Goal: Entertainment & Leisure: Browse casually

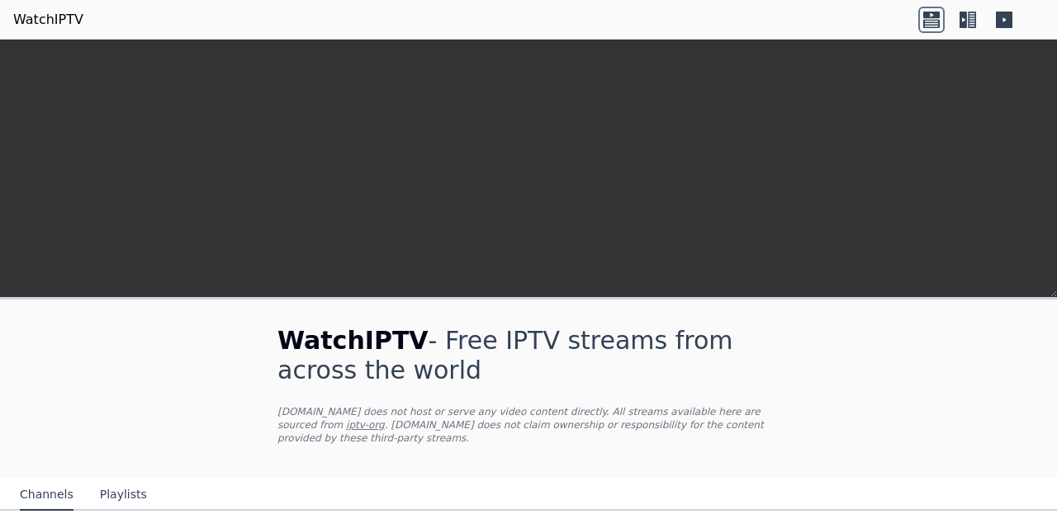
scroll to position [340, 0]
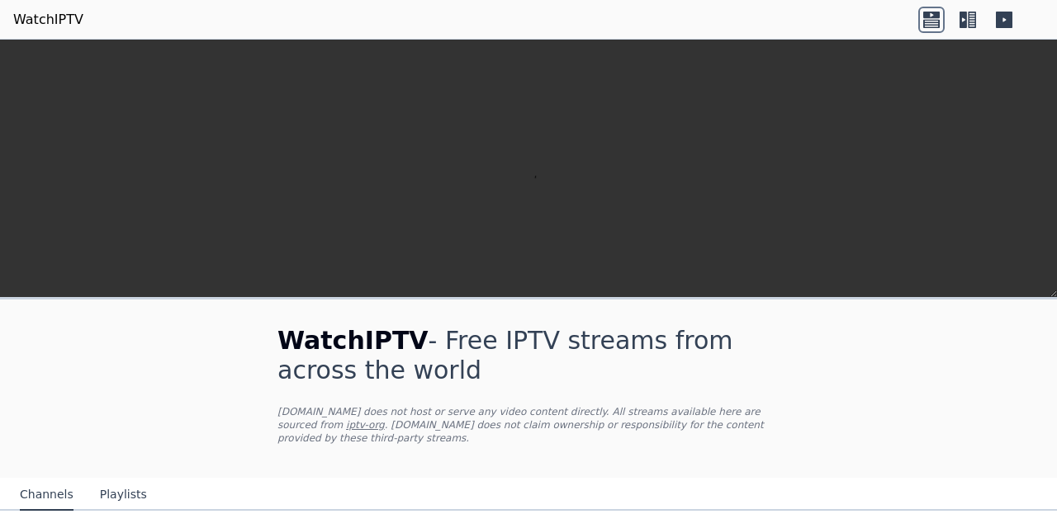
scroll to position [438, 0]
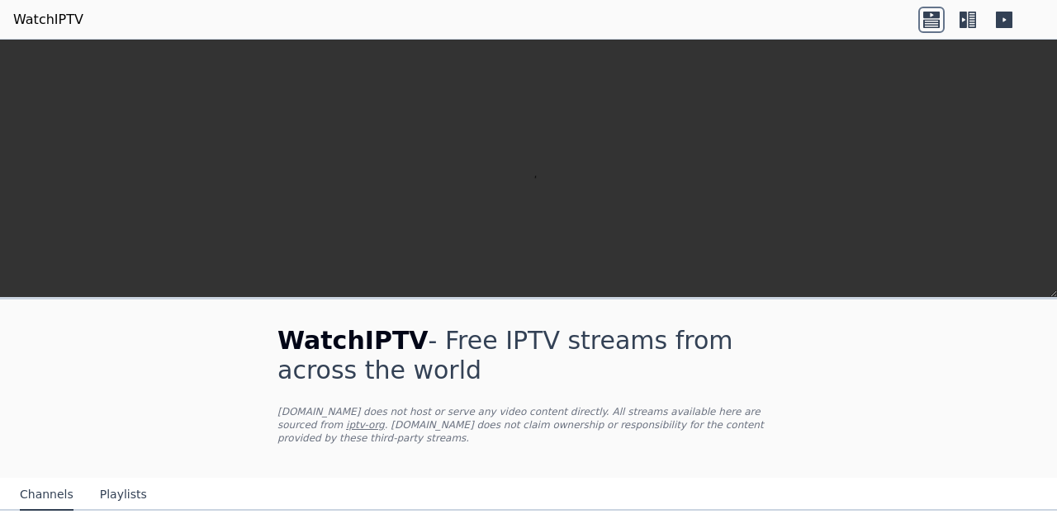
scroll to position [715, 0]
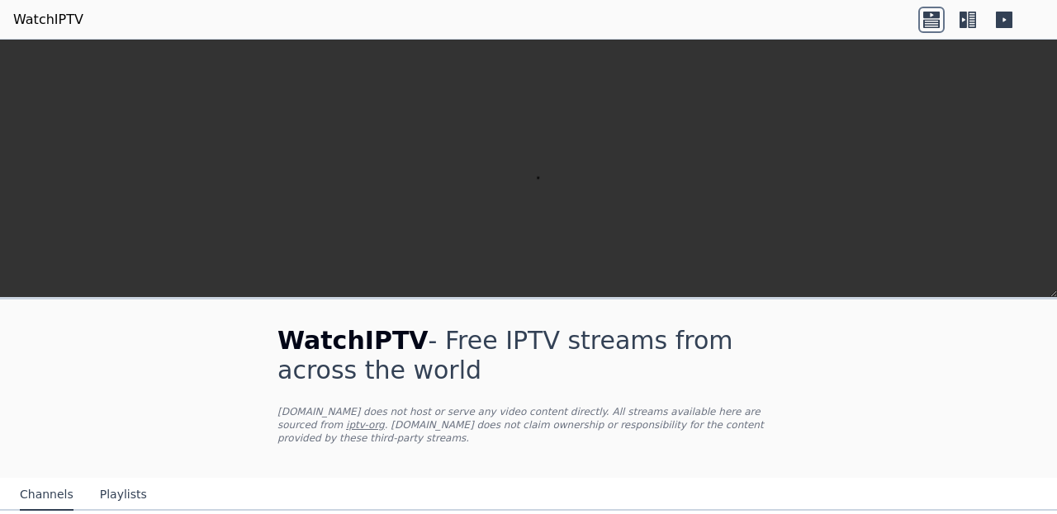
scroll to position [446, 0]
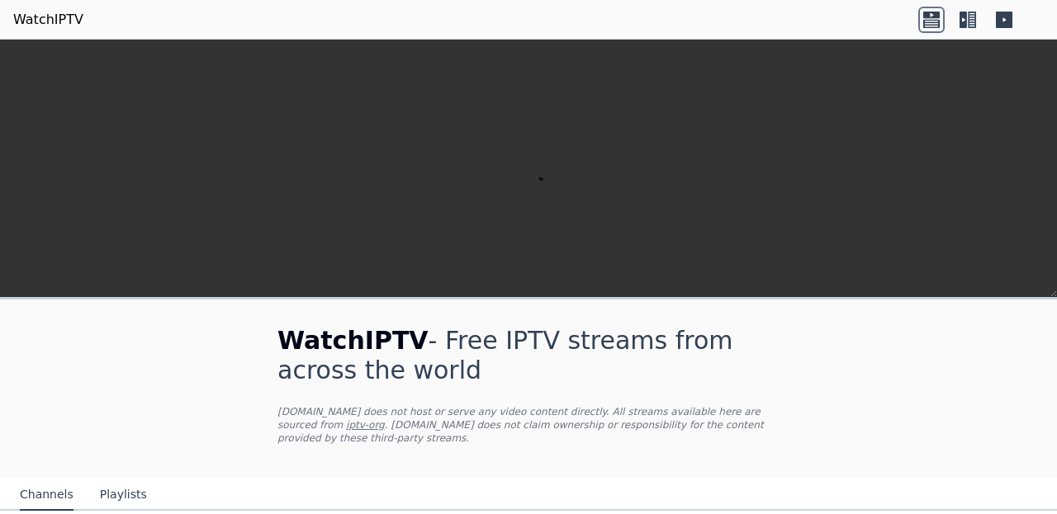
scroll to position [669, 0]
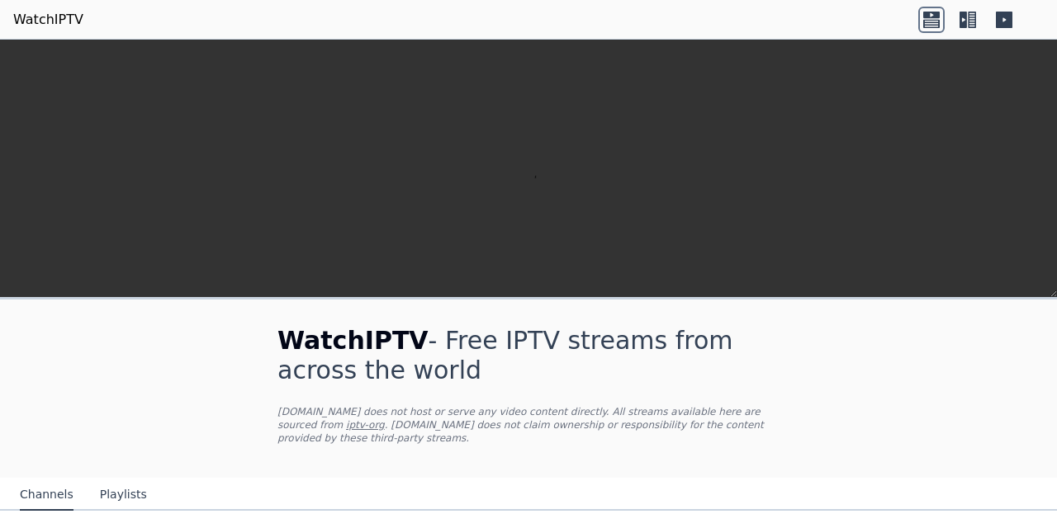
scroll to position [678, 0]
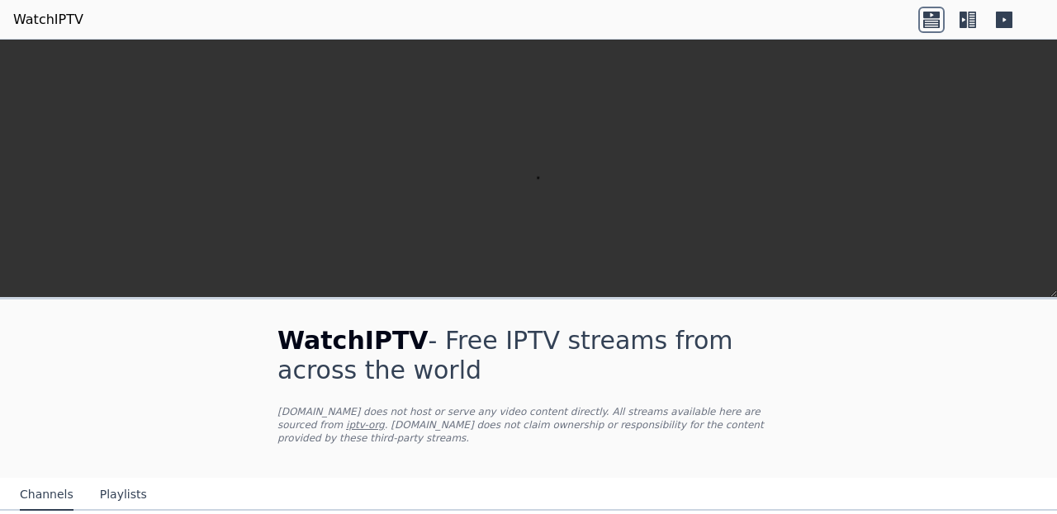
scroll to position [171, 0]
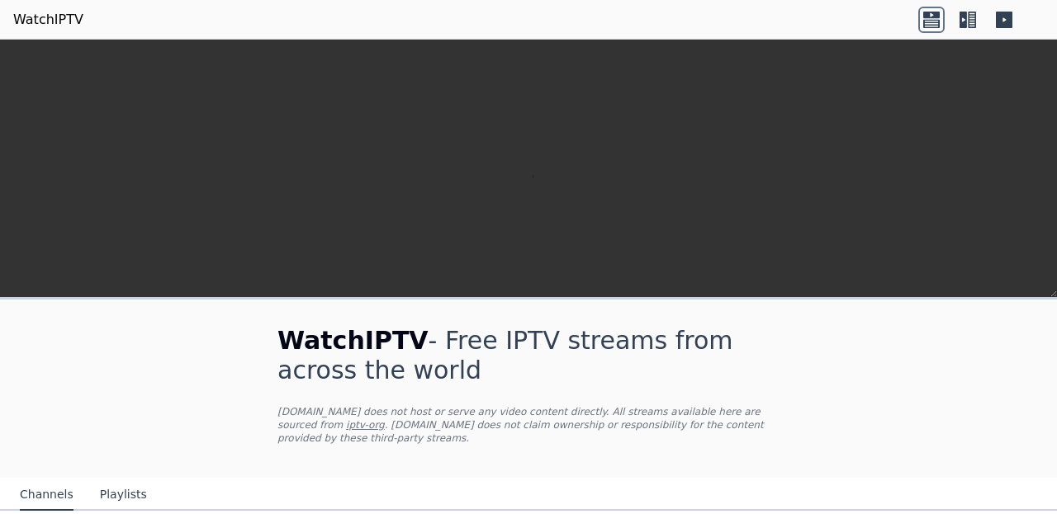
scroll to position [579, 0]
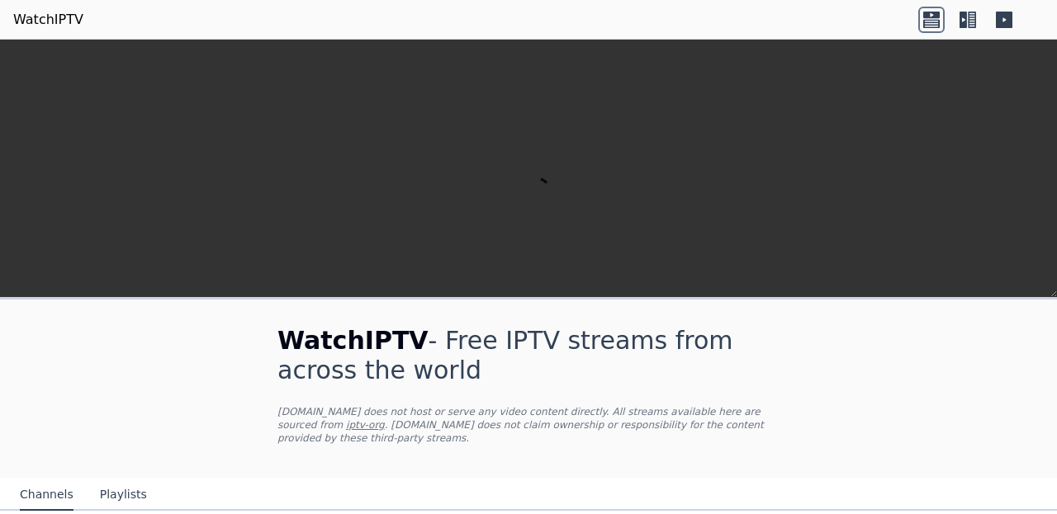
scroll to position [0, 0]
